Goal: Navigation & Orientation: Find specific page/section

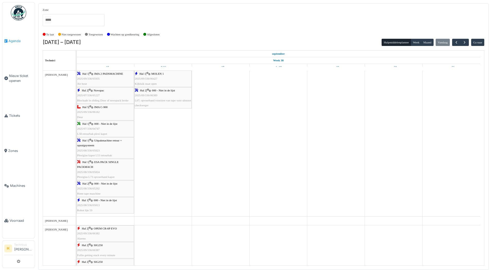
click at [15, 40] on span "Agenda" at bounding box center [20, 41] width 24 height 5
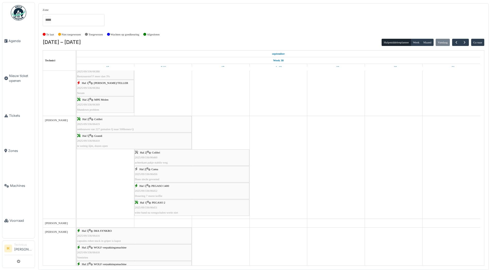
scroll to position [437, 0]
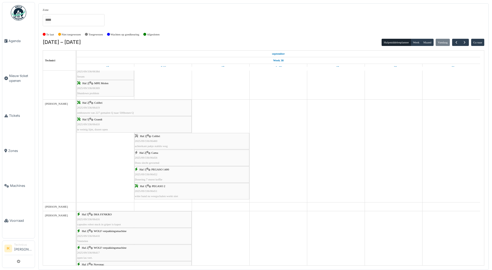
click at [157, 159] on div "Hal 2 | Cama 2025/09/336/06456 Doos slecht gevormd" at bounding box center [192, 158] width 114 height 15
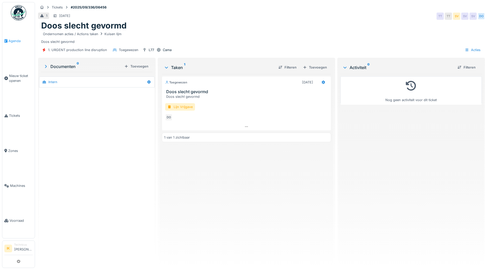
click at [16, 41] on span "Agenda" at bounding box center [20, 41] width 24 height 5
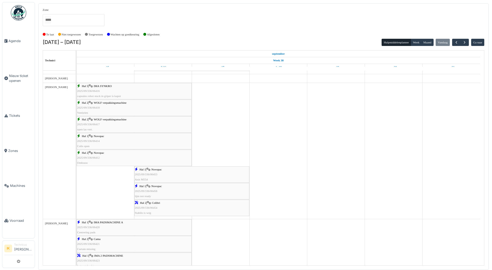
click at [146, 206] on div "Hal 2 | Colibri 2025/09/336/06454 Stabilo is weg" at bounding box center [192, 208] width 114 height 15
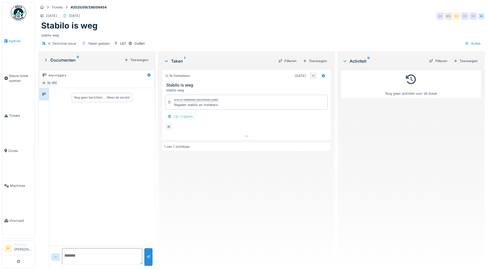
click at [14, 40] on span "Agenda" at bounding box center [20, 41] width 24 height 5
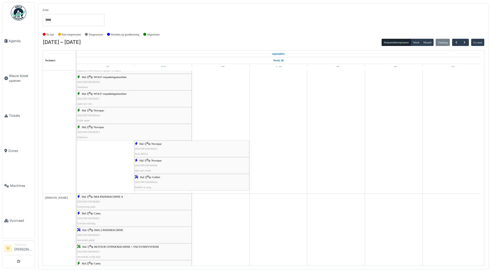
click at [154, 145] on span "Novopac" at bounding box center [156, 143] width 10 height 3
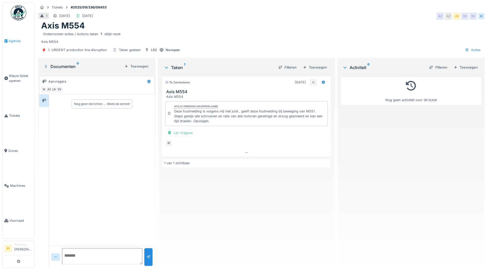
click at [16, 40] on span "Agenda" at bounding box center [20, 41] width 24 height 5
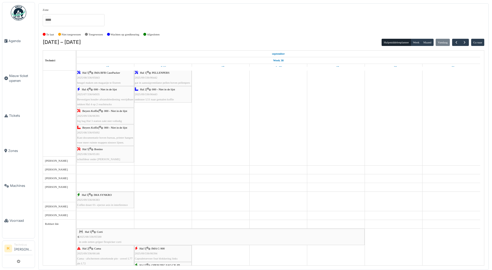
scroll to position [1080, 0]
click at [16, 41] on span "Agenda" at bounding box center [20, 41] width 24 height 5
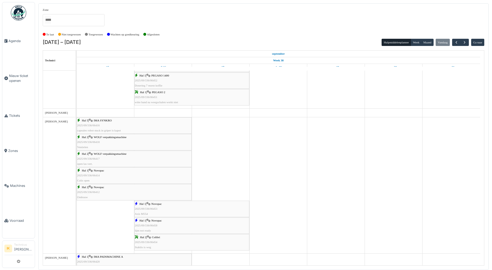
scroll to position [563, 0]
